Goal: Information Seeking & Learning: Learn about a topic

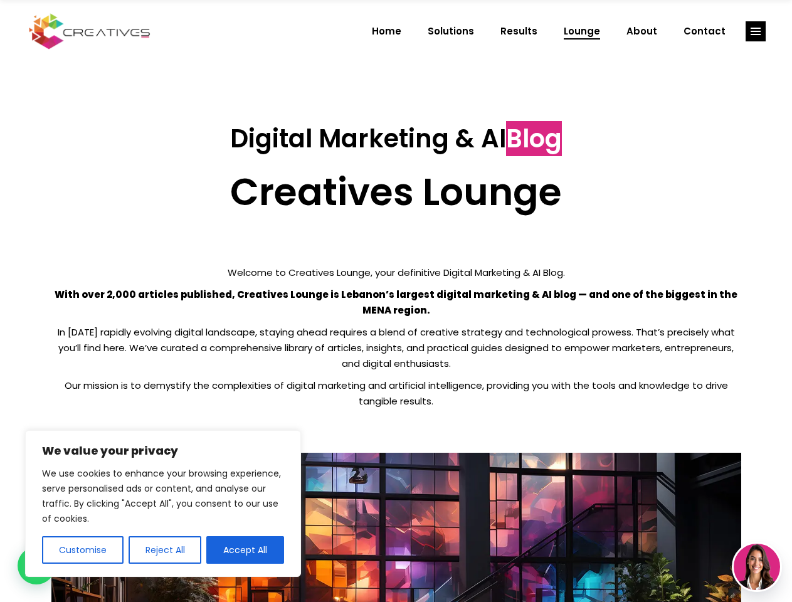
click at [396, 301] on p "With over 2,000 articles published, Creatives Lounge is Lebanon’s largest digit…" at bounding box center [396, 302] width 690 height 31
click at [82, 550] on button "Customise" at bounding box center [83, 550] width 82 height 28
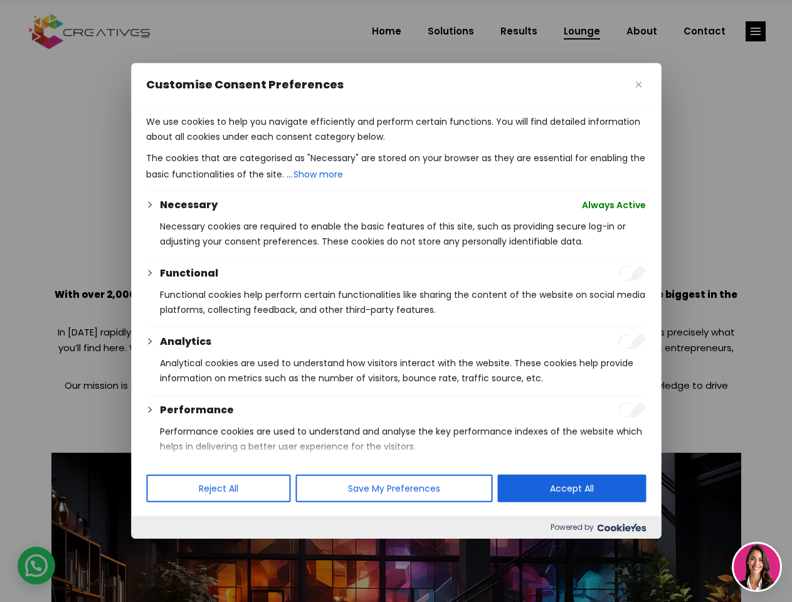
click at [164, 550] on div at bounding box center [396, 301] width 792 height 602
click at [245, 144] on p "We use cookies to help you navigate efficiently and perform certain functions. …" at bounding box center [396, 129] width 500 height 30
click at [756, 31] on div at bounding box center [396, 301] width 792 height 602
click at [757, 567] on img at bounding box center [757, 567] width 46 height 46
